Goal: Obtain resource: Download file/media

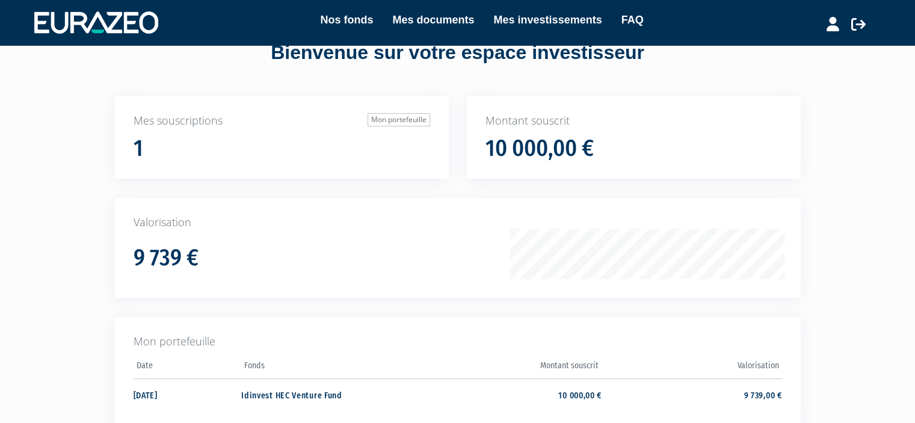
scroll to position [60, 0]
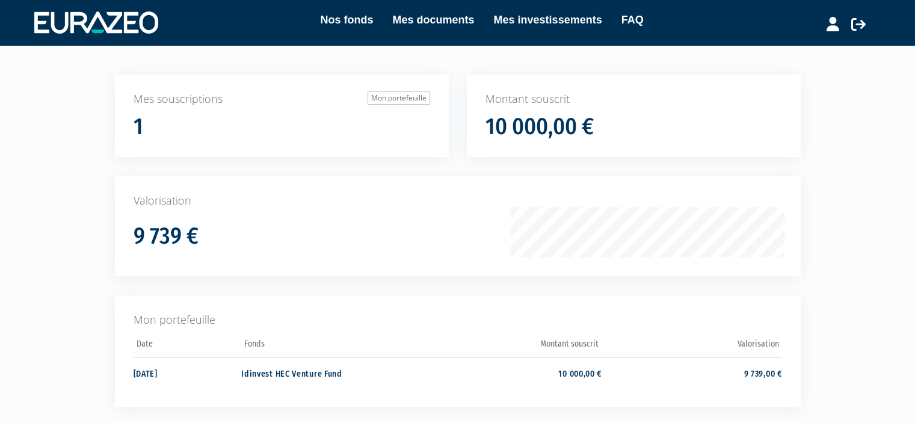
click at [11, 67] on div "Nos fonds Mes documents Mes investissements FAQ Déconnexion Nos fonds Mes docum…" at bounding box center [457, 195] width 915 height 510
click at [521, 117] on h1 "10 000,00 €" at bounding box center [540, 126] width 108 height 25
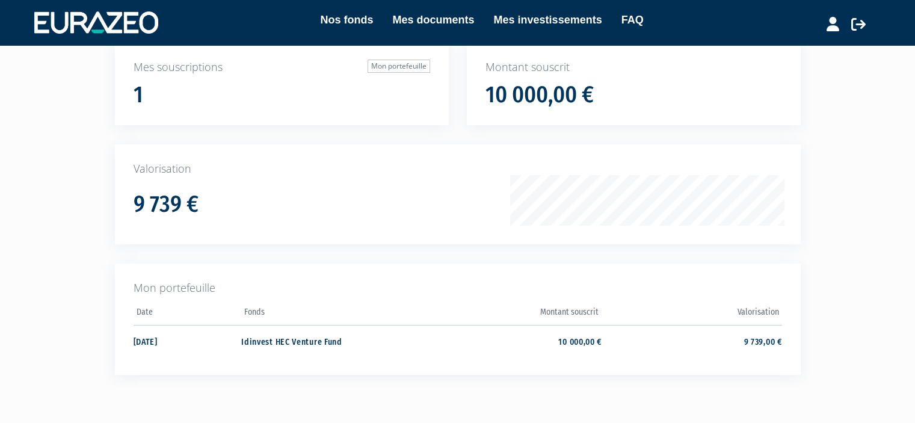
scroll to position [173, 0]
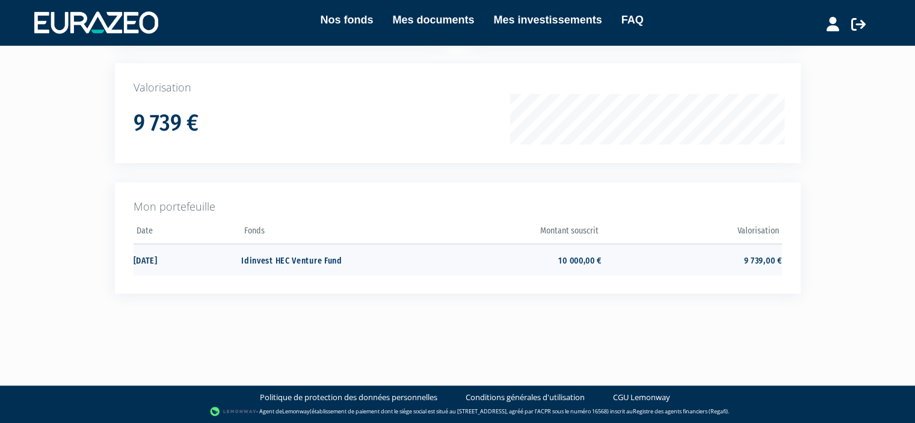
click at [295, 260] on td "Idinvest HEC Venture Fund" at bounding box center [331, 260] width 180 height 32
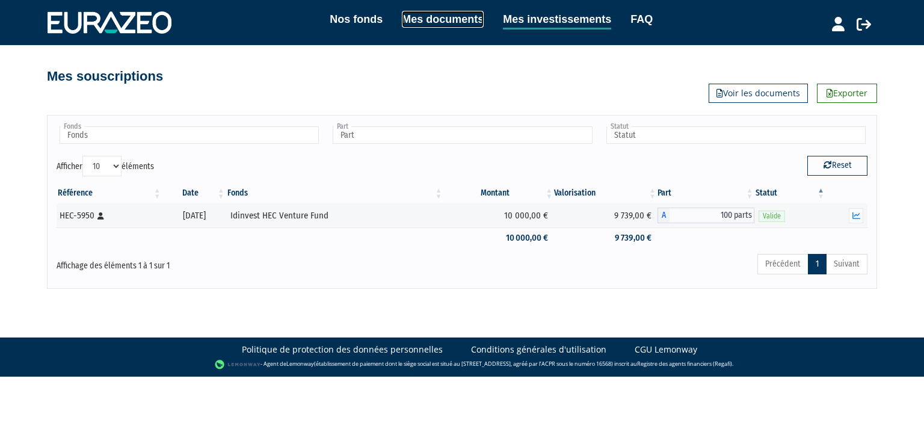
click at [439, 14] on link "Mes documents" at bounding box center [443, 19] width 82 height 17
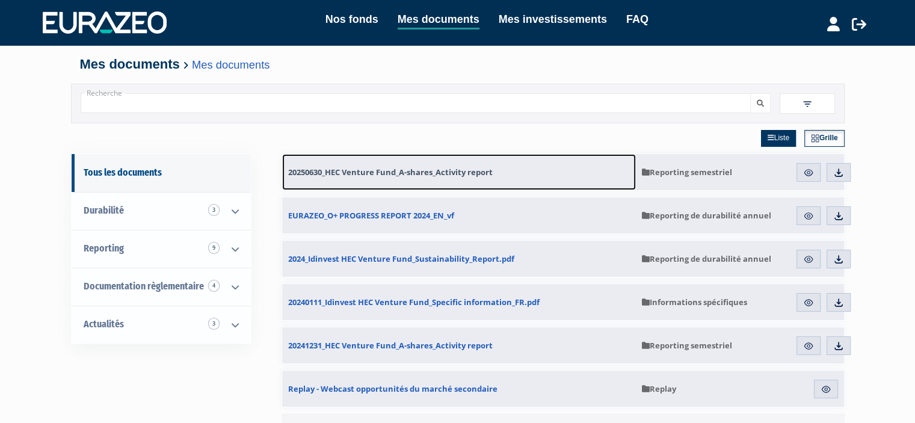
click at [471, 173] on span "20250630_HEC Venture Fund_A-shares_Activity report" at bounding box center [390, 172] width 205 height 11
